Goal: Information Seeking & Learning: Learn about a topic

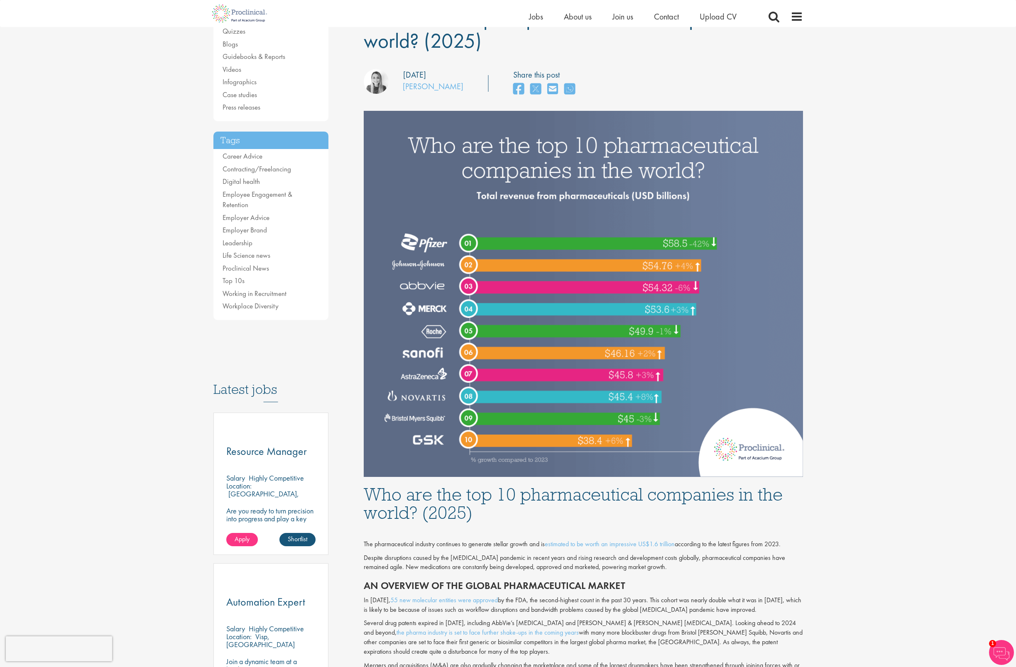
scroll to position [89, 0]
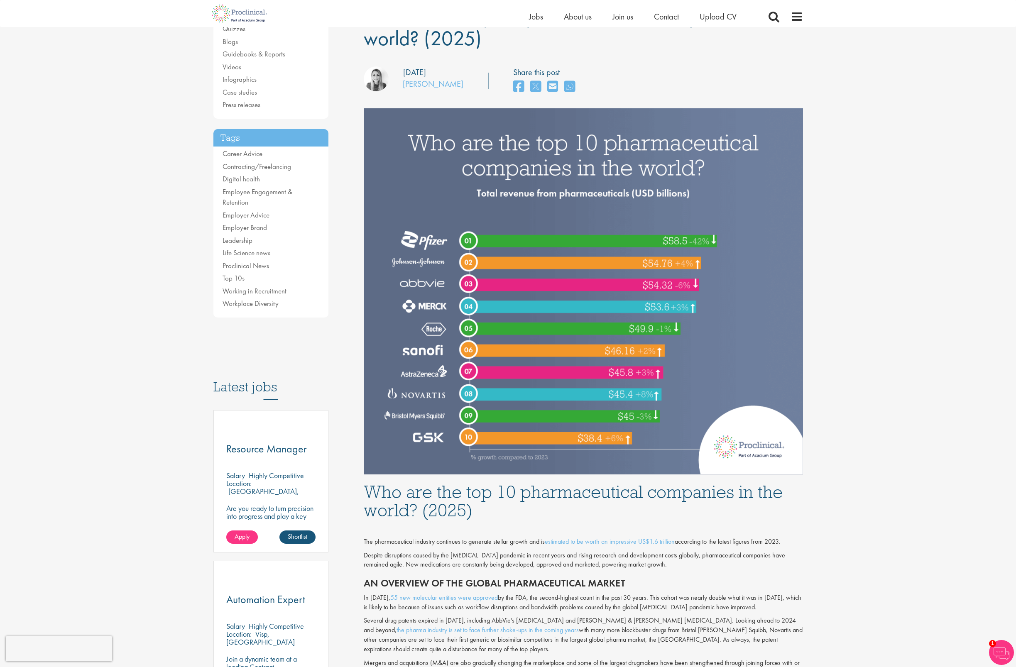
drag, startPoint x: 66, startPoint y: 287, endPoint x: 53, endPoint y: 273, distance: 18.8
